Goal: Register for event/course

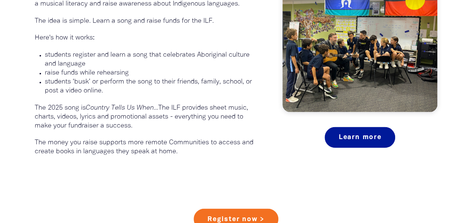
scroll to position [503, 0]
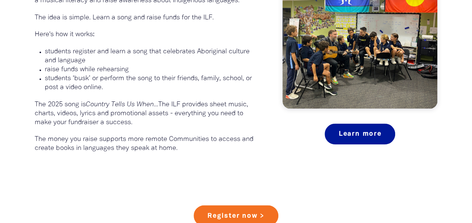
click at [183, 72] on p "raise funds while rehearsing﻿" at bounding box center [153, 69] width 216 height 9
click at [183, 117] on p "The 2025 song is Country Tells Us When... The ILF provides sheet music, charts,…" at bounding box center [148, 113] width 226 height 27
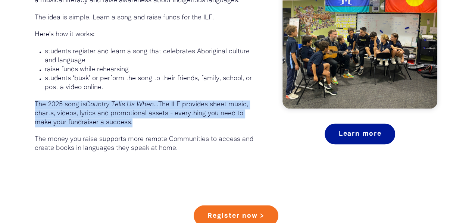
click at [183, 117] on p "The 2025 song is Country Tells Us When... The ILF provides sheet music, charts,…" at bounding box center [148, 113] width 226 height 27
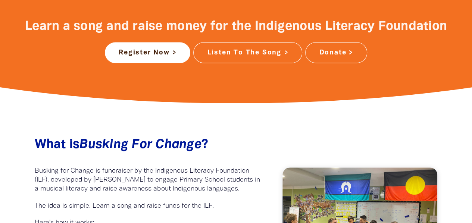
scroll to position [304, 0]
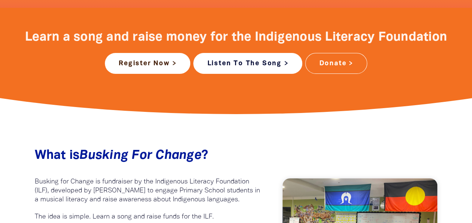
click at [269, 69] on link "Listen To The Song >" at bounding box center [247, 63] width 109 height 21
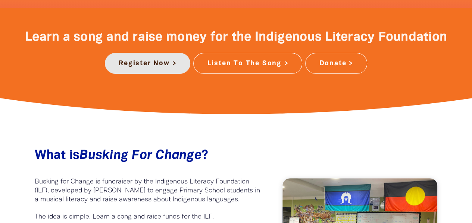
click at [170, 59] on link "Register Now >" at bounding box center [148, 63] width 86 height 21
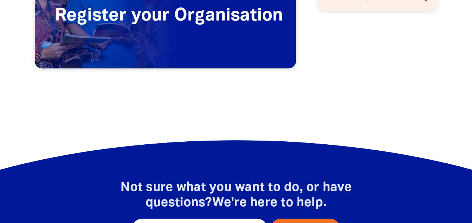
scroll to position [246, 0]
